Goal: Task Accomplishment & Management: Use online tool/utility

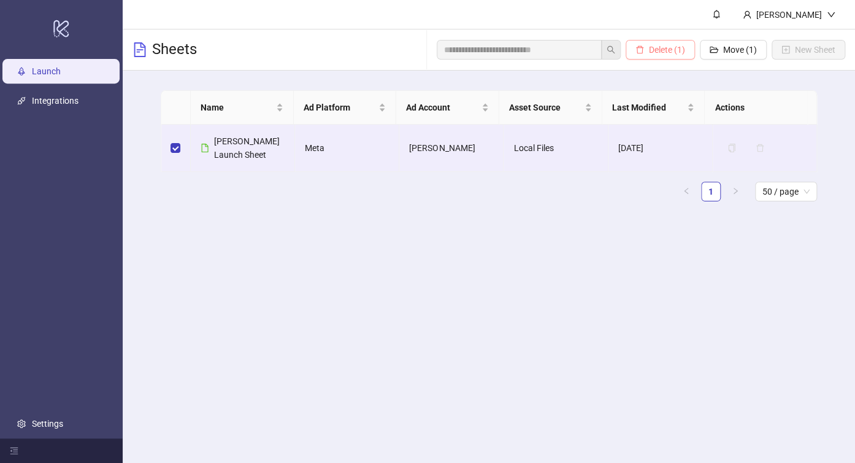
click at [659, 50] on span "Delete (1)" at bounding box center [667, 50] width 36 height 10
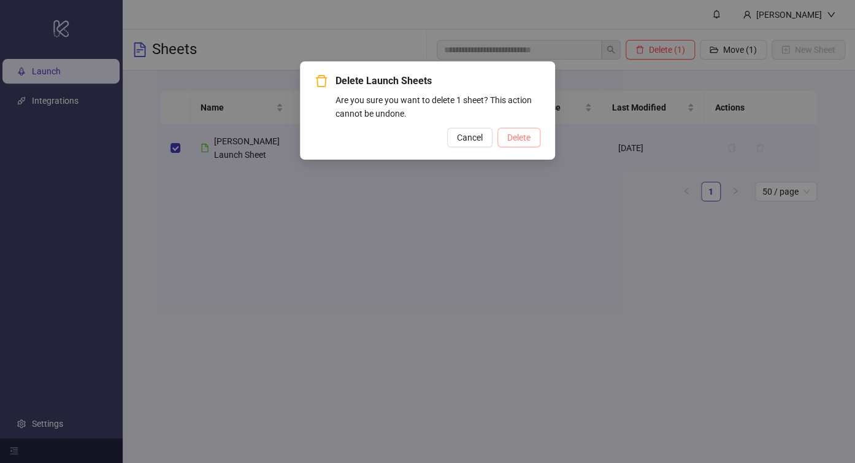
click at [511, 140] on span "Delete" at bounding box center [518, 138] width 23 height 10
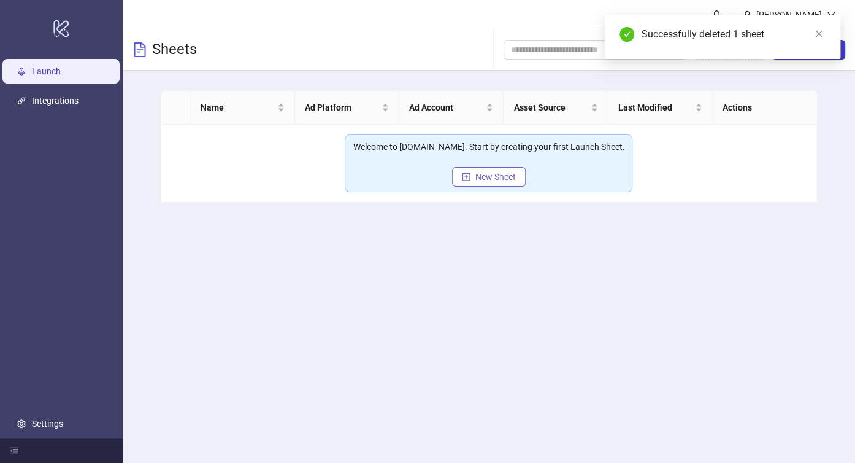
click at [481, 175] on span "New Sheet" at bounding box center [496, 177] width 40 height 10
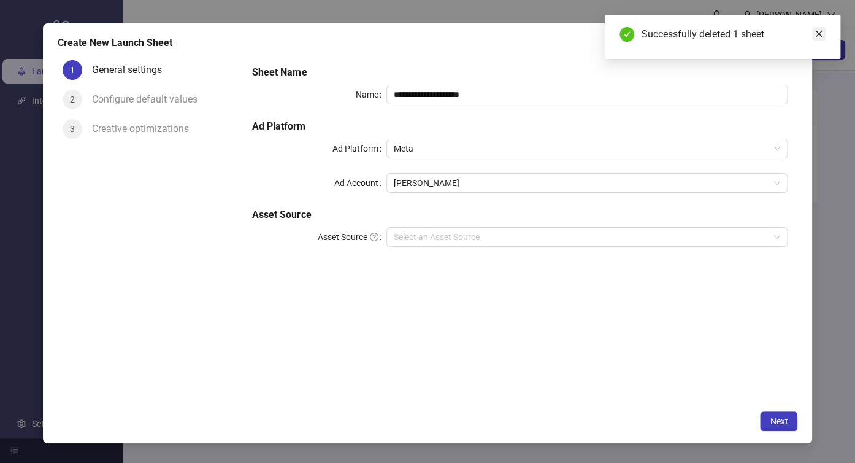
click at [822, 29] on icon "close" at bounding box center [819, 33] width 9 height 9
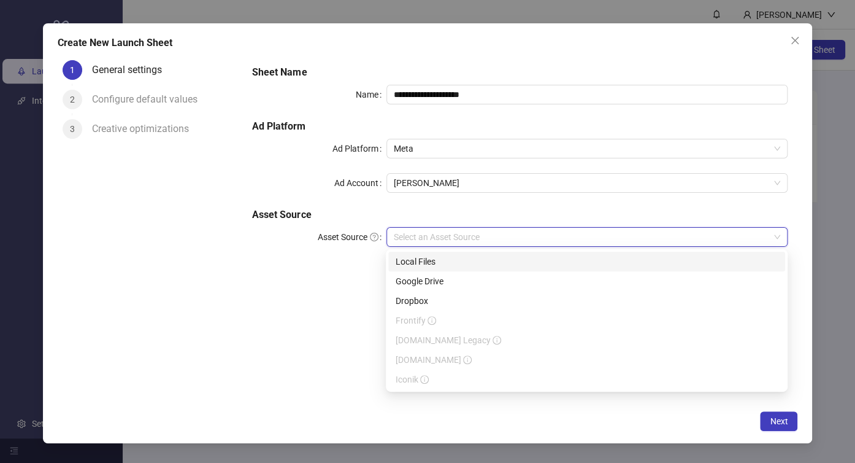
click at [495, 233] on input "Asset Source" at bounding box center [582, 237] width 376 height 18
click at [429, 281] on div "Google Drive" at bounding box center [587, 280] width 382 height 13
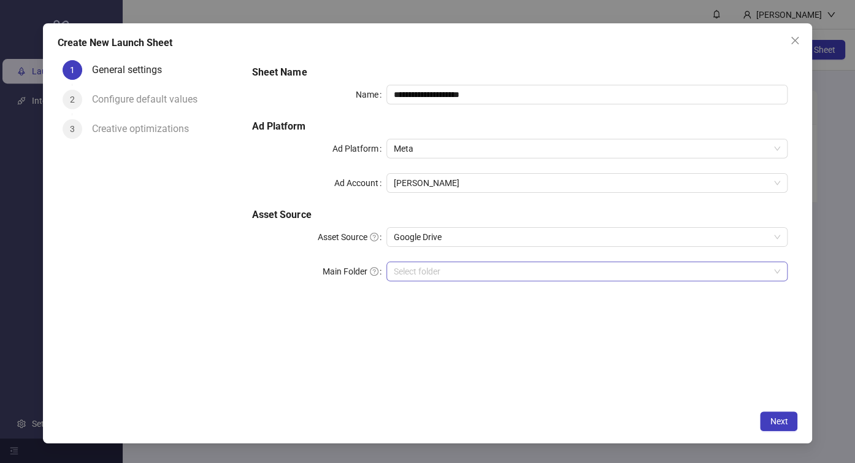
click at [445, 269] on input "Main Folder" at bounding box center [582, 271] width 376 height 18
click at [778, 417] on span "Next" at bounding box center [779, 421] width 18 height 10
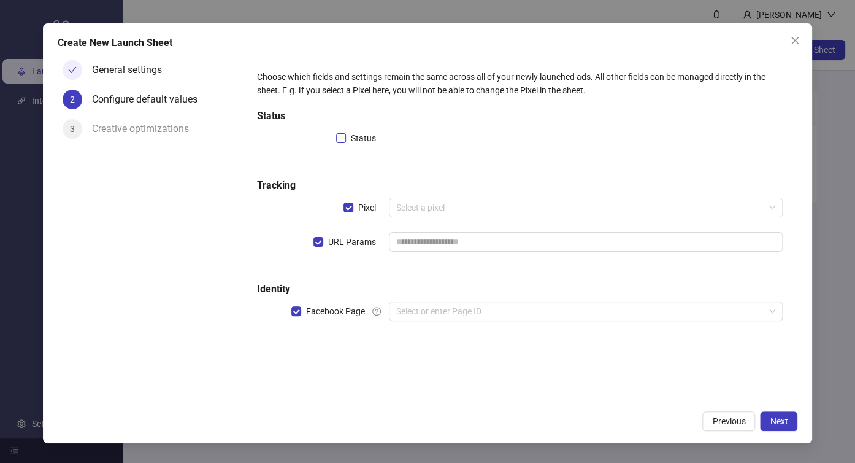
click at [344, 131] on label "Status" at bounding box center [358, 137] width 45 height 13
click at [428, 202] on input "search" at bounding box center [580, 207] width 369 height 18
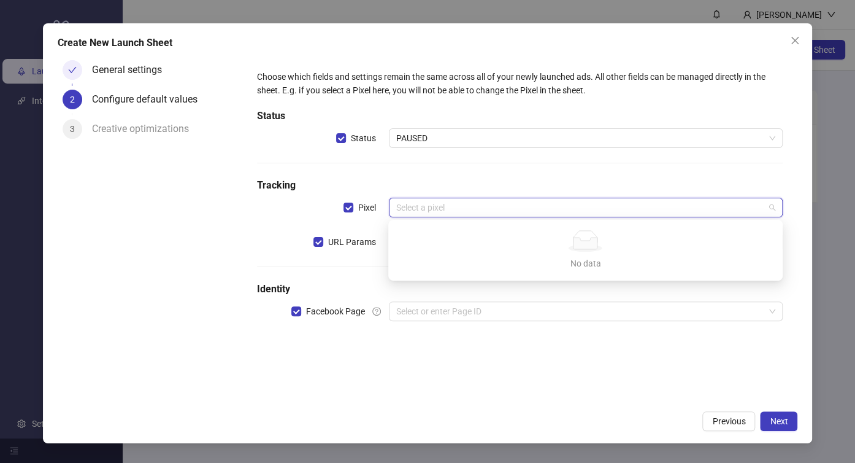
click at [452, 213] on input "search" at bounding box center [580, 207] width 369 height 18
click at [458, 211] on input "search" at bounding box center [580, 207] width 369 height 18
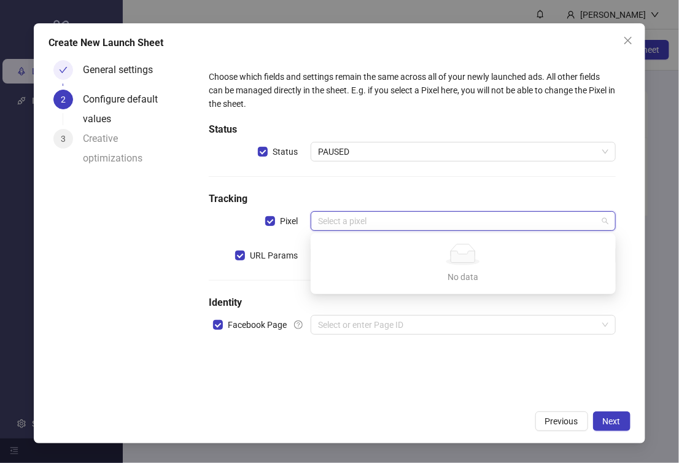
click at [529, 178] on div "Choose which fields and settings remain the same across all of your newly launc…" at bounding box center [412, 209] width 417 height 289
click at [406, 219] on input "search" at bounding box center [457, 221] width 279 height 18
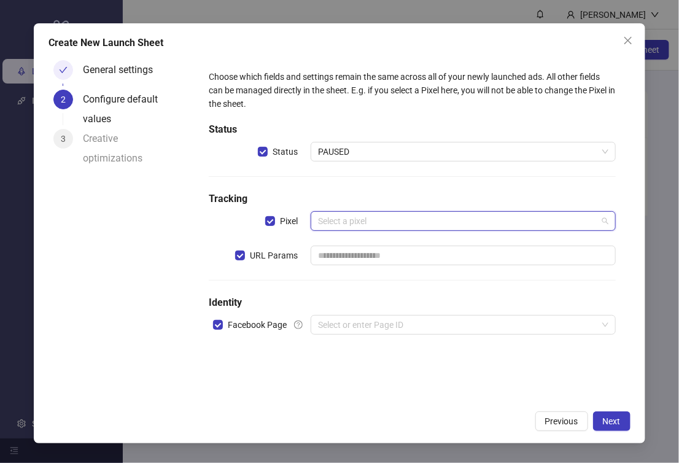
click at [310, 221] on div "Select a pixel" at bounding box center [462, 221] width 305 height 20
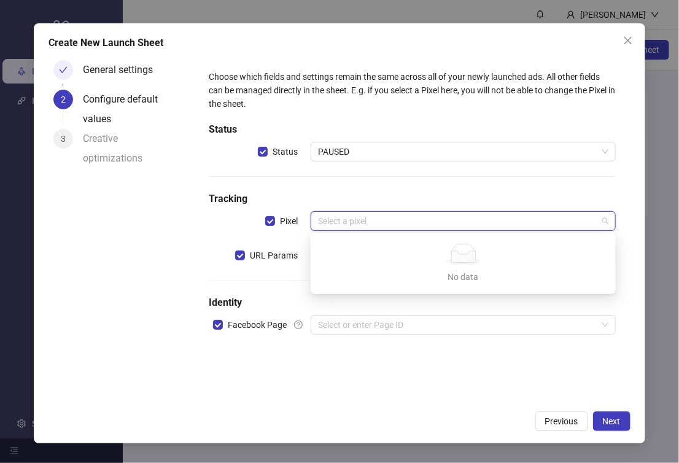
click at [344, 218] on input "search" at bounding box center [457, 221] width 279 height 18
click at [359, 222] on input "search" at bounding box center [457, 221] width 279 height 18
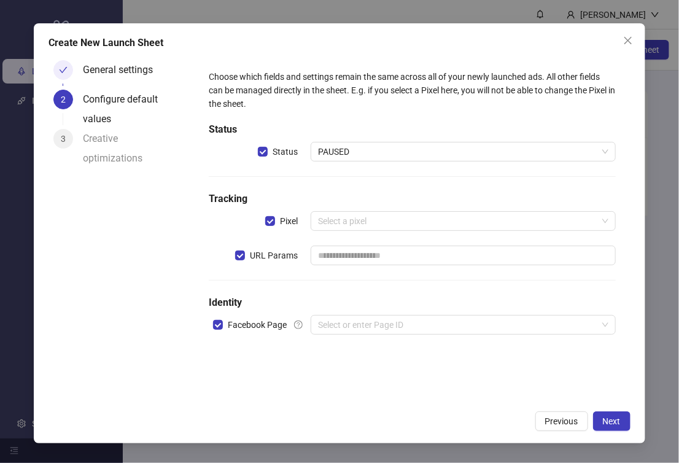
click at [409, 201] on h5 "Tracking" at bounding box center [412, 198] width 407 height 15
click at [397, 221] on input "search" at bounding box center [457, 221] width 279 height 18
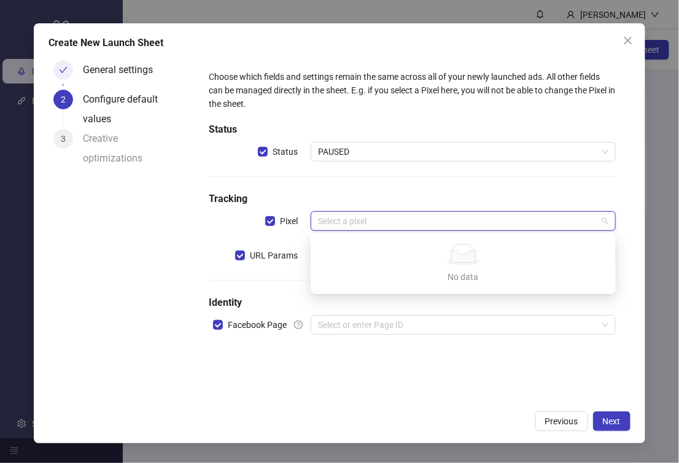
click at [392, 198] on h5 "Tracking" at bounding box center [412, 198] width 407 height 15
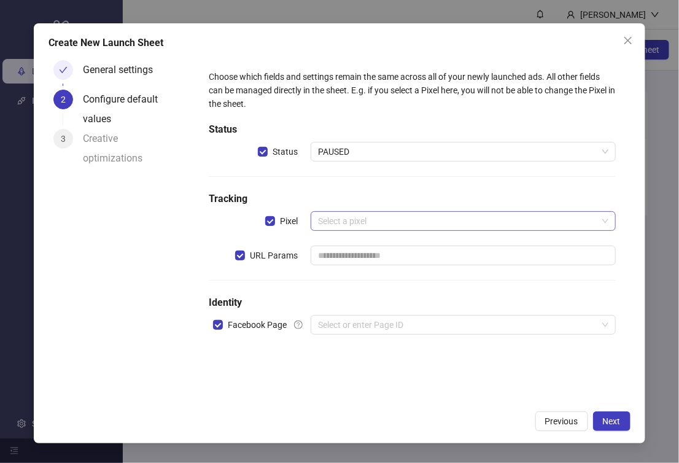
click at [385, 218] on input "search" at bounding box center [457, 221] width 279 height 18
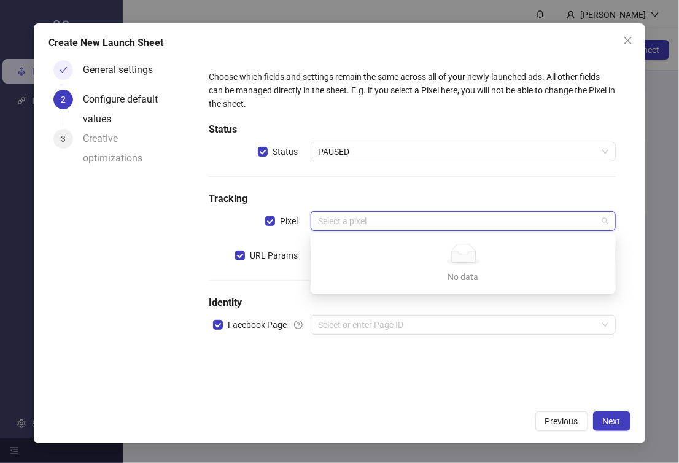
click at [390, 196] on h5 "Tracking" at bounding box center [412, 198] width 407 height 15
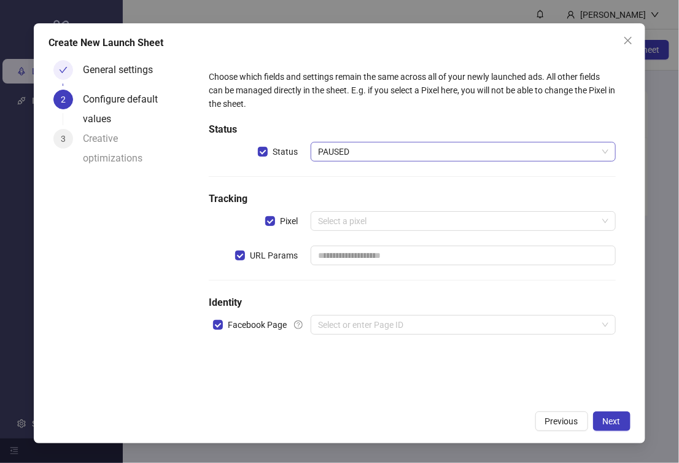
click at [428, 160] on span "PAUSED" at bounding box center [463, 151] width 290 height 18
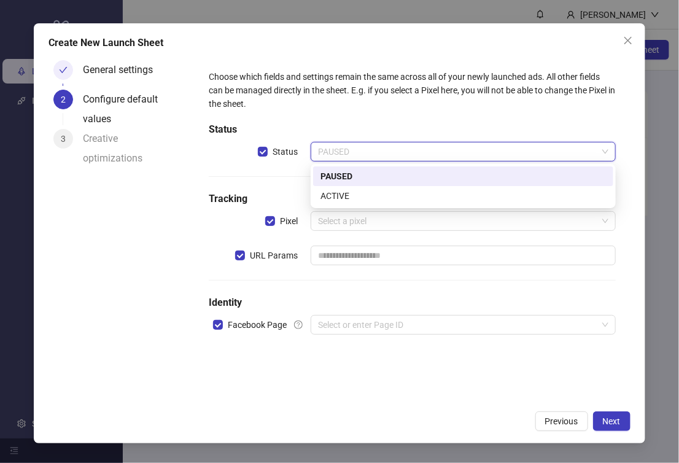
click at [275, 179] on div "Choose which fields and settings remain the same across all of your newly launc…" at bounding box center [412, 209] width 417 height 289
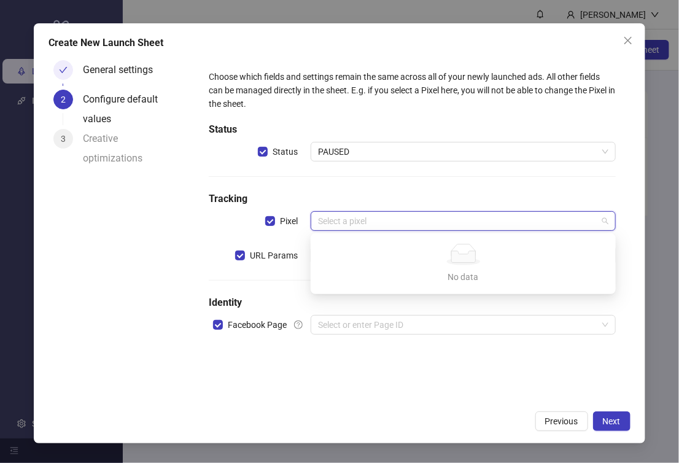
click at [405, 212] on input "search" at bounding box center [457, 221] width 279 height 18
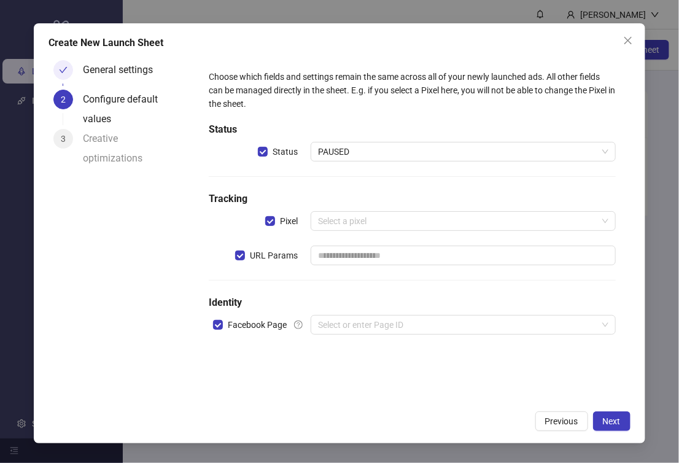
click at [282, 280] on div "Choose which fields and settings remain the same across all of your newly launc…" at bounding box center [412, 209] width 417 height 289
click at [353, 250] on input "text" at bounding box center [462, 255] width 305 height 20
click at [368, 256] on input "text" at bounding box center [462, 255] width 305 height 20
click at [349, 256] on input "text" at bounding box center [462, 255] width 305 height 20
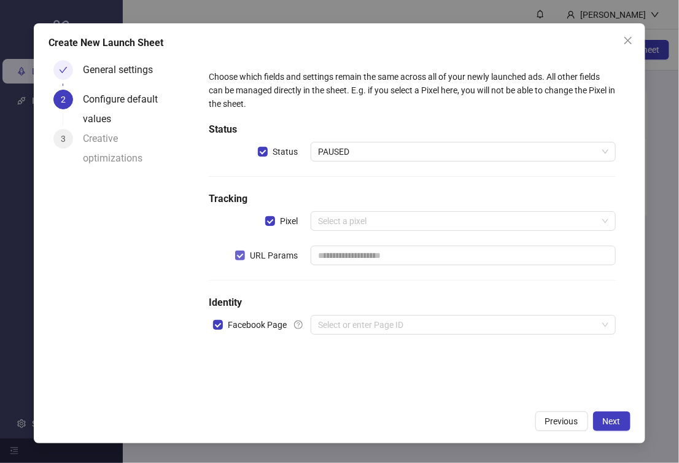
click at [245, 255] on span "URL Params" at bounding box center [274, 254] width 58 height 13
click at [344, 328] on input "search" at bounding box center [457, 324] width 279 height 18
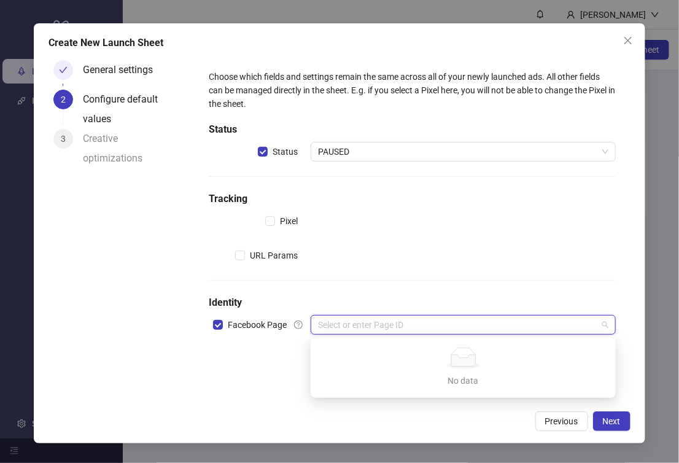
click at [277, 354] on div "Choose which fields and settings remain the same across all of your newly launc…" at bounding box center [412, 209] width 426 height 299
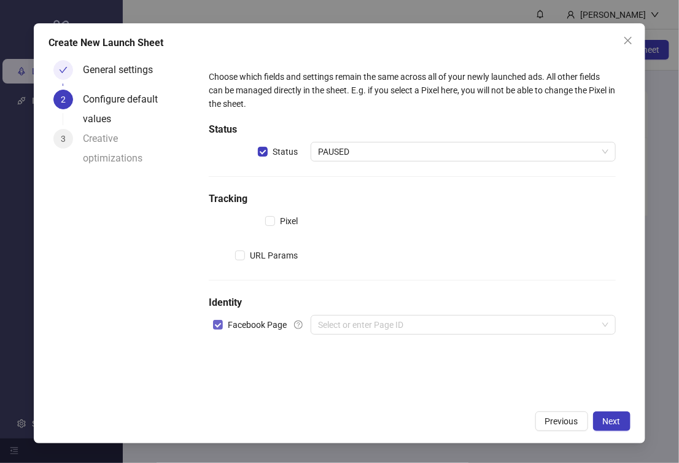
click at [216, 329] on label "Facebook Page" at bounding box center [252, 324] width 79 height 13
click at [350, 328] on input "search" at bounding box center [457, 324] width 279 height 18
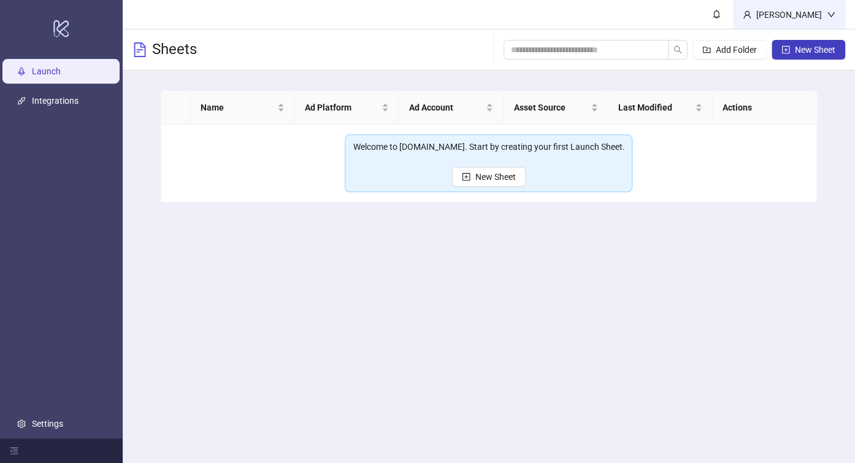
click at [810, 12] on div "[PERSON_NAME]" at bounding box center [789, 14] width 75 height 13
click at [799, 48] on span "New Sheet" at bounding box center [815, 50] width 40 height 10
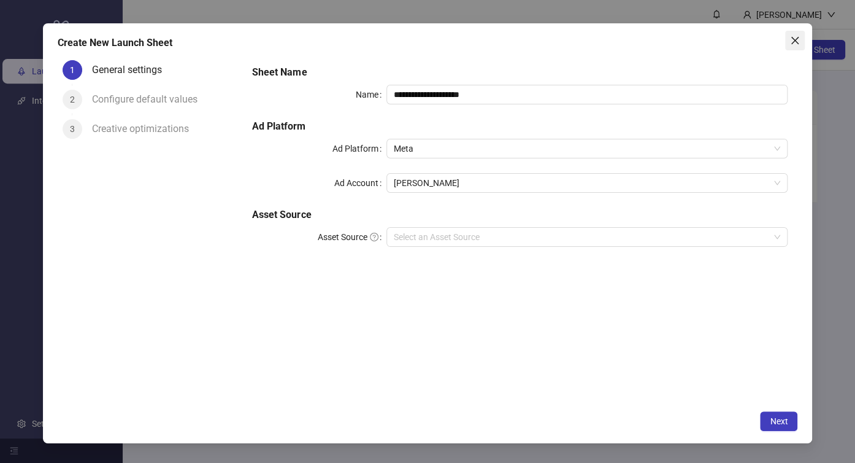
click at [799, 37] on icon "close" at bounding box center [795, 41] width 10 height 10
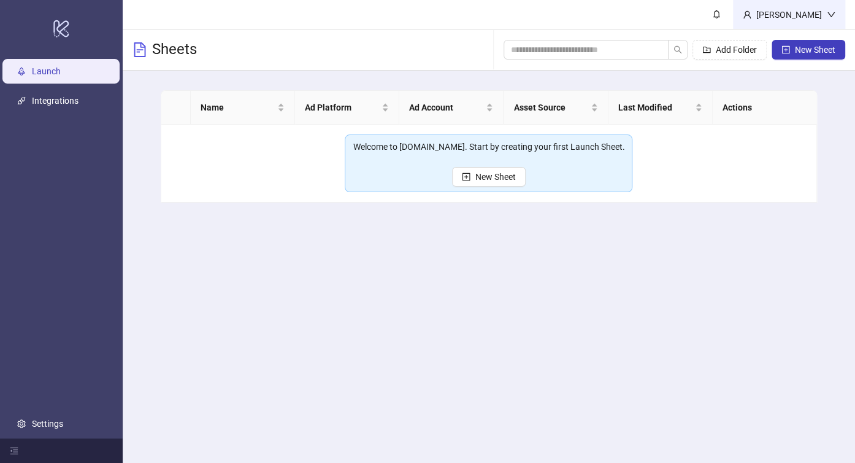
click at [806, 21] on div "[PERSON_NAME]" at bounding box center [789, 14] width 75 height 13
click at [795, 38] on span "Logout" at bounding box center [806, 43] width 59 height 13
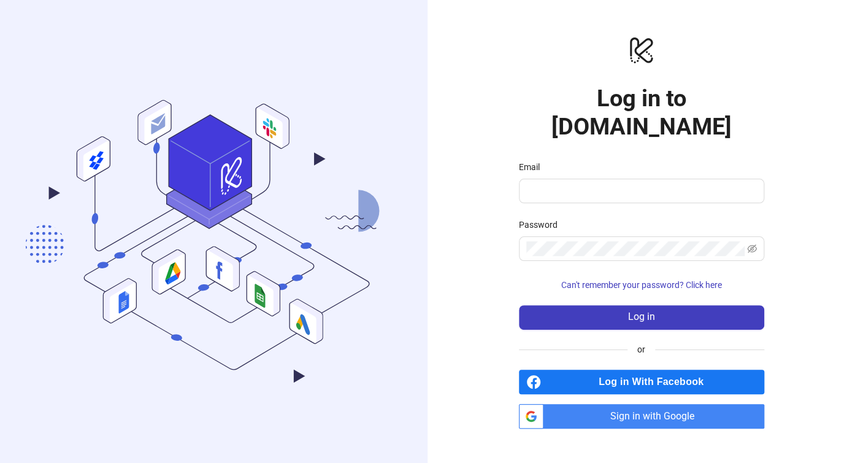
click at [615, 191] on form "Email Password Can't remember your password? Click here Log in" at bounding box center [641, 244] width 245 height 169
click at [638, 404] on span "Sign in with Google" at bounding box center [657, 416] width 216 height 25
